Goal: Obtain resource: Obtain resource

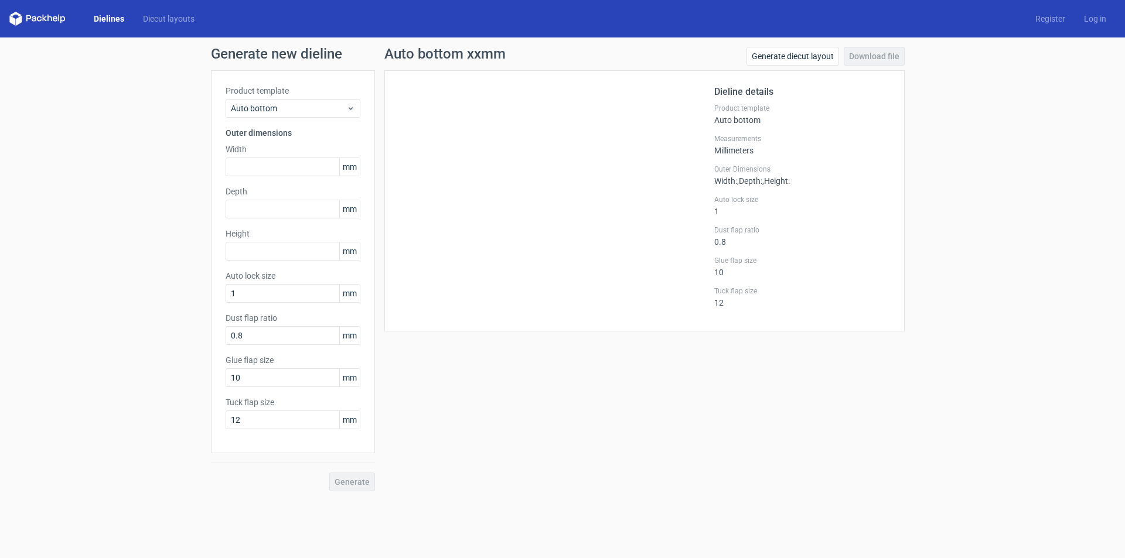
drag, startPoint x: 223, startPoint y: 12, endPoint x: 1022, endPoint y: 120, distance: 806.3
click at [1022, 120] on div "Generate new dieline Product template Auto bottom Outer dimensions Width mm Dep…" at bounding box center [562, 268] width 1125 height 463
drag, startPoint x: 1060, startPoint y: 1, endPoint x: 791, endPoint y: 406, distance: 486.5
click at [791, 406] on div "Auto bottom xxmm Generate diecut layout Download file Dieline details Product t…" at bounding box center [644, 269] width 539 height 445
click at [275, 172] on input "text" at bounding box center [293, 167] width 135 height 19
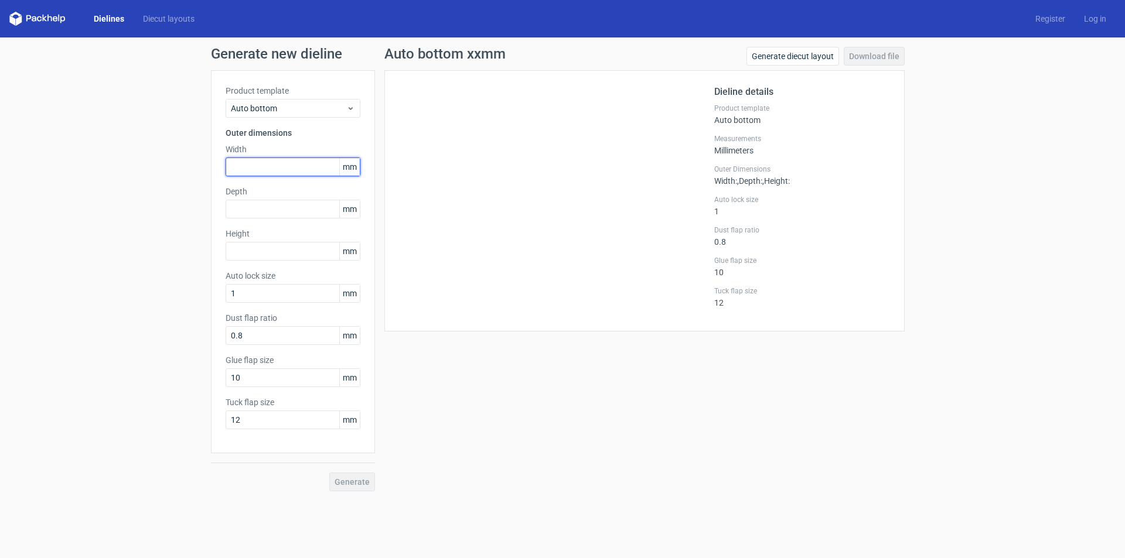
click at [230, 166] on input "text" at bounding box center [293, 167] width 135 height 19
type input "140"
type input "100"
type input "50"
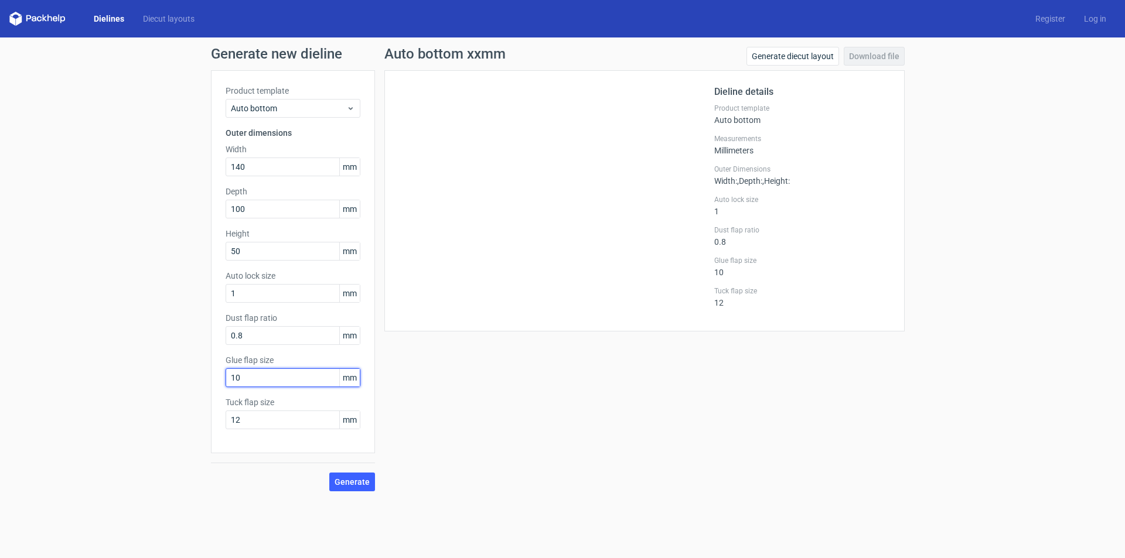
click at [260, 383] on input "10" at bounding box center [293, 378] width 135 height 19
drag, startPoint x: 257, startPoint y: 381, endPoint x: 220, endPoint y: 383, distance: 37.0
click at [220, 383] on div "Product template Auto bottom Outer dimensions Width 140 mm Depth 100 mm Height …" at bounding box center [293, 261] width 164 height 383
type input "15"
click at [245, 420] on input "12" at bounding box center [293, 420] width 135 height 19
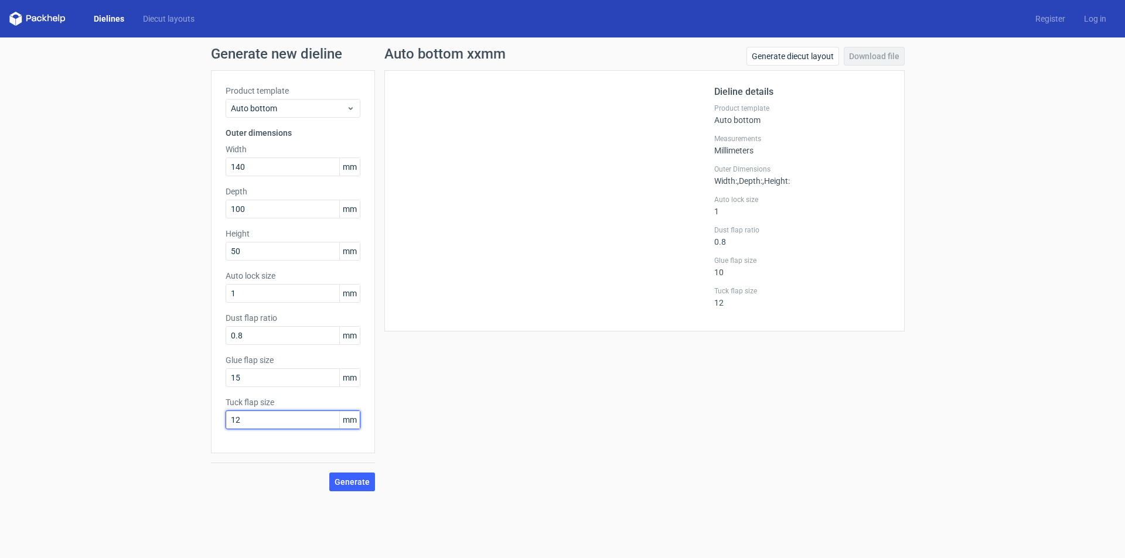
drag, startPoint x: 244, startPoint y: 420, endPoint x: 234, endPoint y: 418, distance: 9.5
click at [234, 418] on input "12" at bounding box center [293, 420] width 135 height 19
type input "15"
click at [355, 481] on span "Generate" at bounding box center [352, 482] width 35 height 8
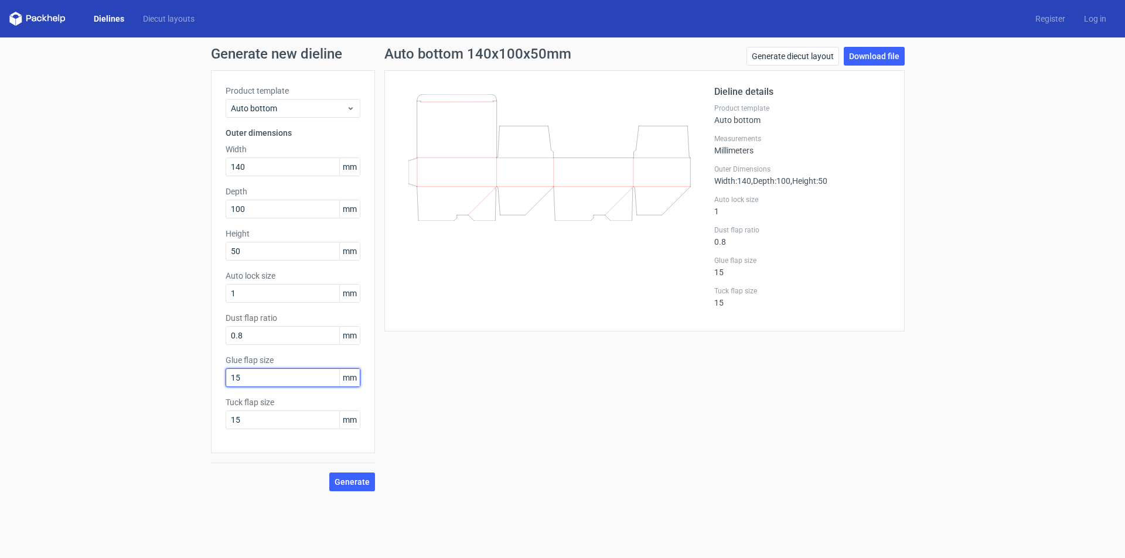
click at [274, 383] on input "15" at bounding box center [293, 378] width 135 height 19
drag, startPoint x: 249, startPoint y: 381, endPoint x: 195, endPoint y: 381, distance: 53.9
click at [195, 381] on div "Generate new dieline Product template Auto bottom Outer dimensions Width 140 mm…" at bounding box center [562, 268] width 1125 height 463
type input "20"
click at [351, 479] on span "Generate" at bounding box center [352, 482] width 35 height 8
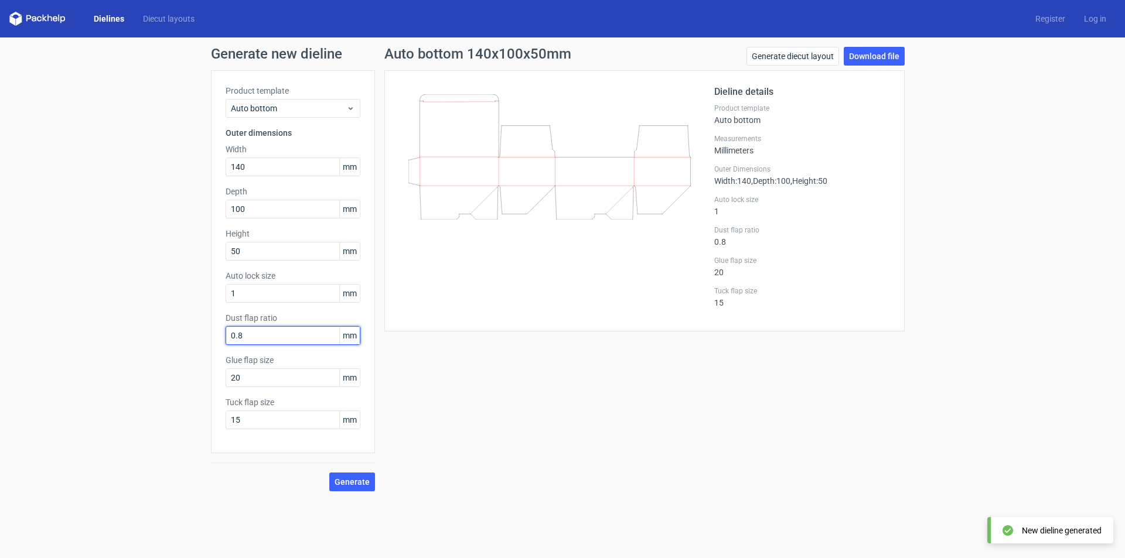
click at [261, 336] on input "0.8" at bounding box center [293, 335] width 135 height 19
drag, startPoint x: 261, startPoint y: 336, endPoint x: 187, endPoint y: 334, distance: 73.9
click at [187, 335] on div "Generate new dieline Product template Auto bottom Outer dimensions Width 140 mm…" at bounding box center [562, 268] width 1125 height 463
click at [340, 483] on span "Generate" at bounding box center [352, 482] width 35 height 8
click at [251, 336] on input "50" at bounding box center [293, 335] width 135 height 19
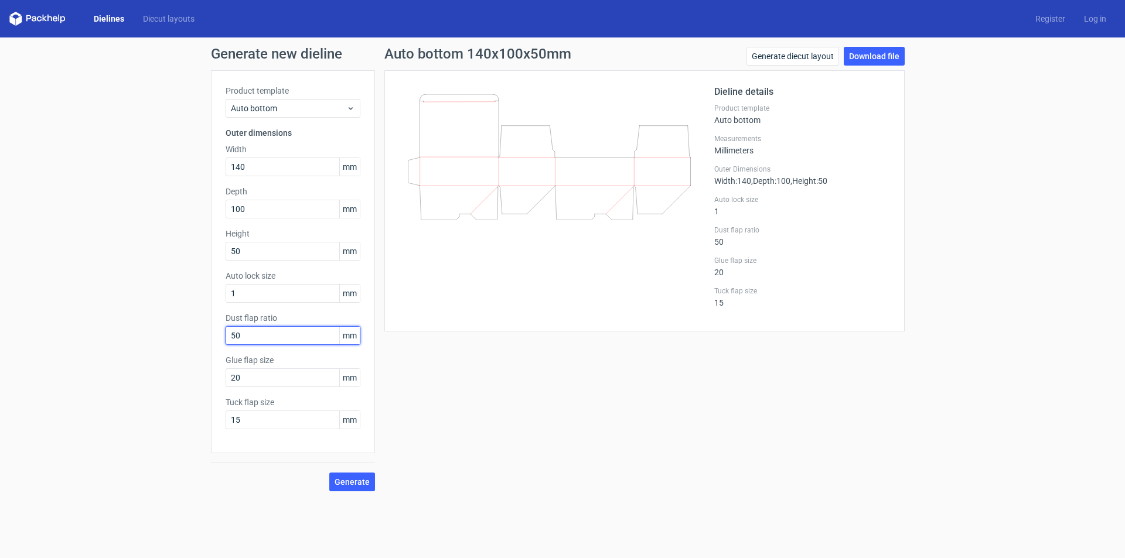
drag, startPoint x: 248, startPoint y: 336, endPoint x: 223, endPoint y: 334, distance: 24.7
click at [223, 334] on div "Product template Auto bottom Outer dimensions Width 140 mm Depth 100 mm Height …" at bounding box center [293, 261] width 164 height 383
click at [234, 335] on input "08" at bounding box center [293, 335] width 135 height 19
click at [352, 489] on button "Generate" at bounding box center [352, 482] width 46 height 19
drag, startPoint x: 230, startPoint y: 332, endPoint x: 202, endPoint y: 332, distance: 28.7
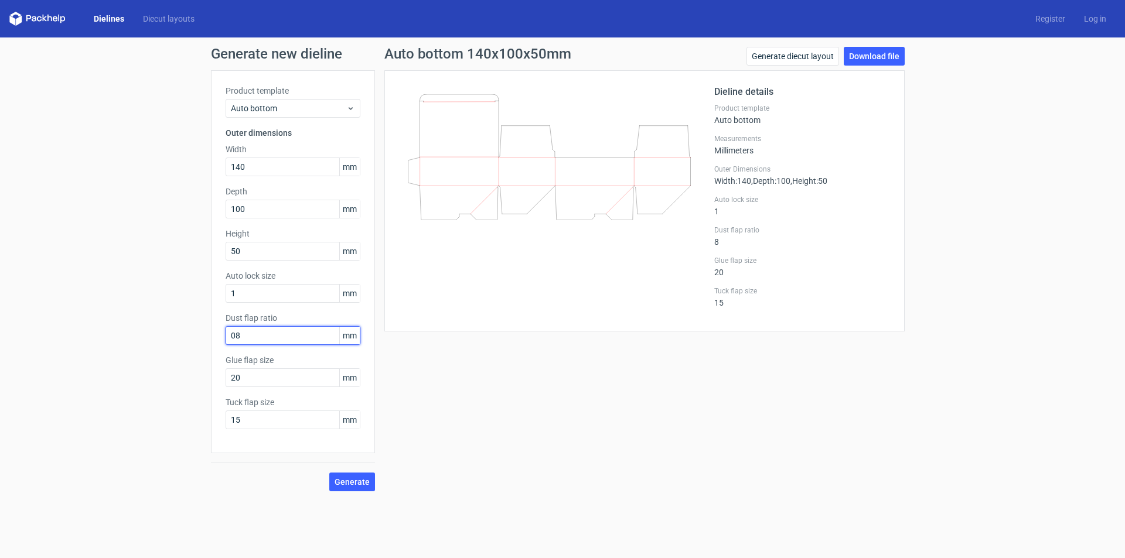
click at [202, 332] on div "Generate new dieline Product template Auto bottom Outer dimensions Width 140 mm…" at bounding box center [562, 268] width 1125 height 463
click at [359, 486] on span "Generate" at bounding box center [352, 482] width 35 height 8
click at [241, 338] on input "0" at bounding box center [293, 335] width 135 height 19
drag, startPoint x: 240, startPoint y: 337, endPoint x: 228, endPoint y: 336, distance: 11.8
click at [228, 336] on input "0" at bounding box center [293, 335] width 135 height 19
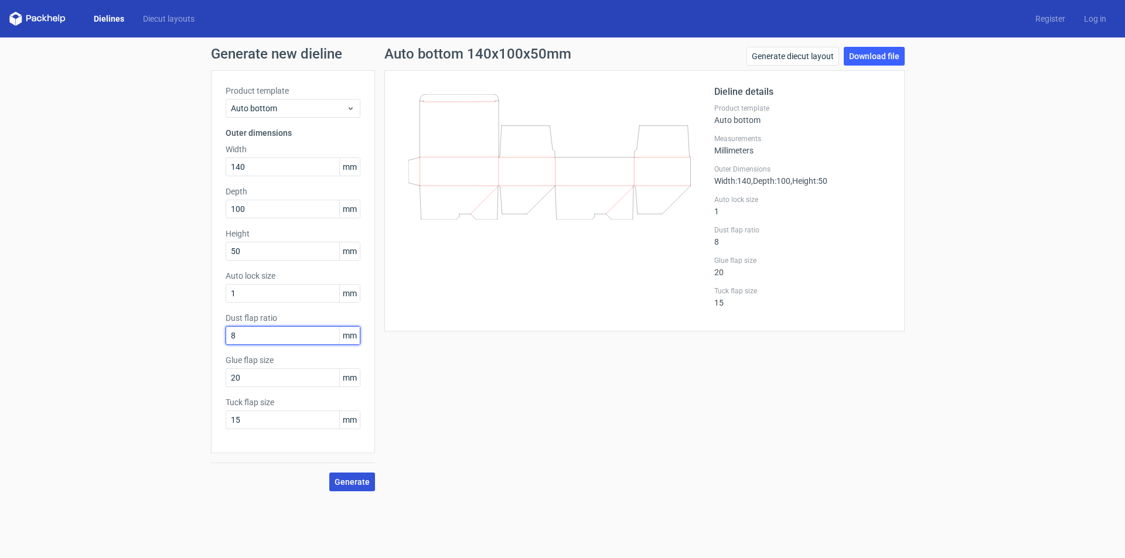
type input "8"
click at [366, 478] on span "Generate" at bounding box center [352, 482] width 35 height 8
click at [857, 62] on link "Download file" at bounding box center [874, 56] width 61 height 19
